Goal: Find specific page/section: Find specific page/section

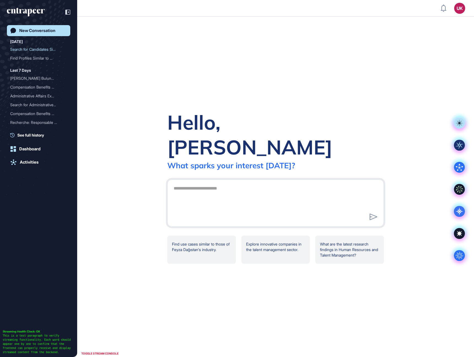
scroll to position [0, 0]
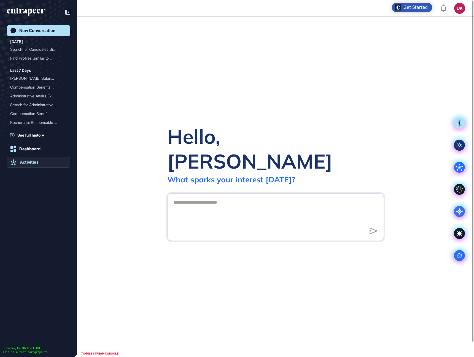
click at [26, 161] on div "Activities" at bounding box center [29, 162] width 19 height 5
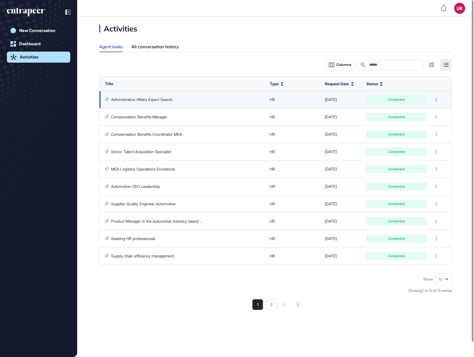
click at [145, 100] on link "Administrative Affairs Expert Search" at bounding box center [141, 99] width 61 height 5
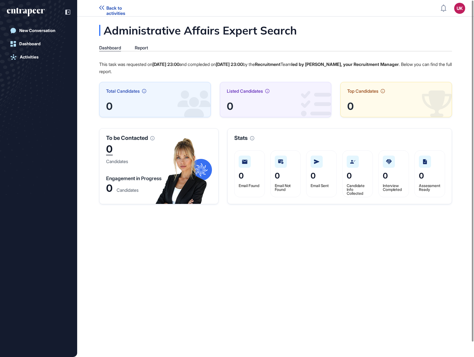
click at [115, 6] on span "Back to activities" at bounding box center [123, 11] width 35 height 10
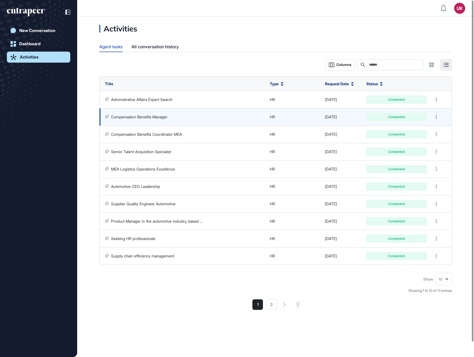
click at [159, 118] on link "Compensation Benefits Manager" at bounding box center [139, 116] width 57 height 5
